Goal: Navigation & Orientation: Understand site structure

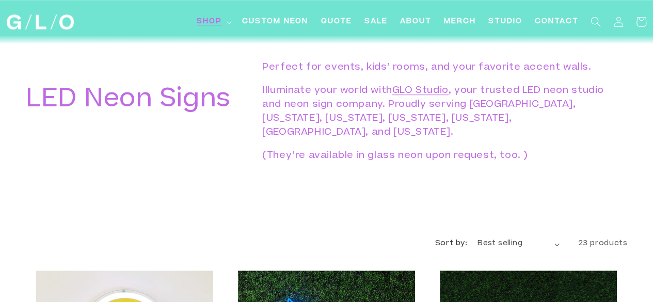
scroll to position [403, 0]
